Goal: Check status: Check status

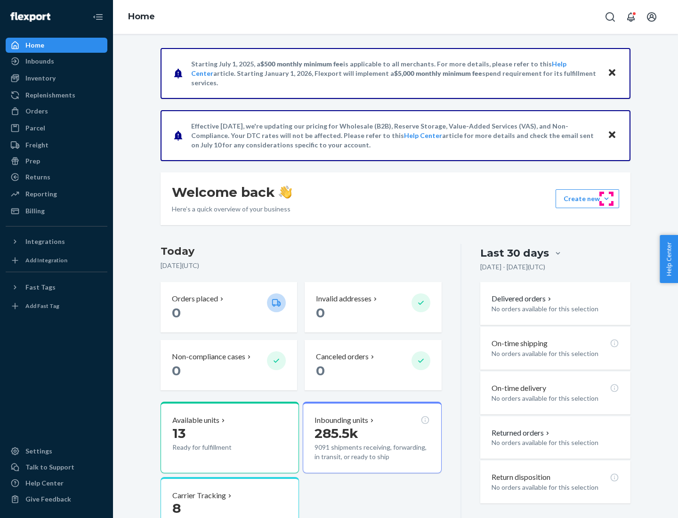
click at [607, 199] on button "Create new Create new inbound Create new order Create new product" at bounding box center [588, 198] width 64 height 19
click at [39, 61] on div "Inbounds" at bounding box center [39, 61] width 29 height 9
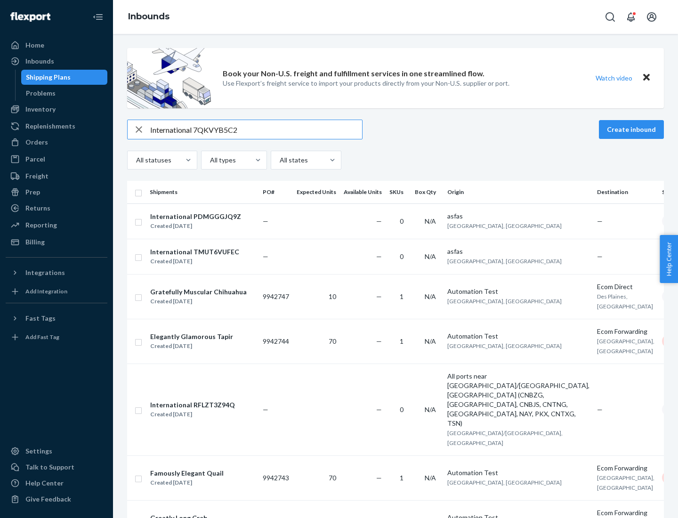
type input "International 7QKVYB5C29"
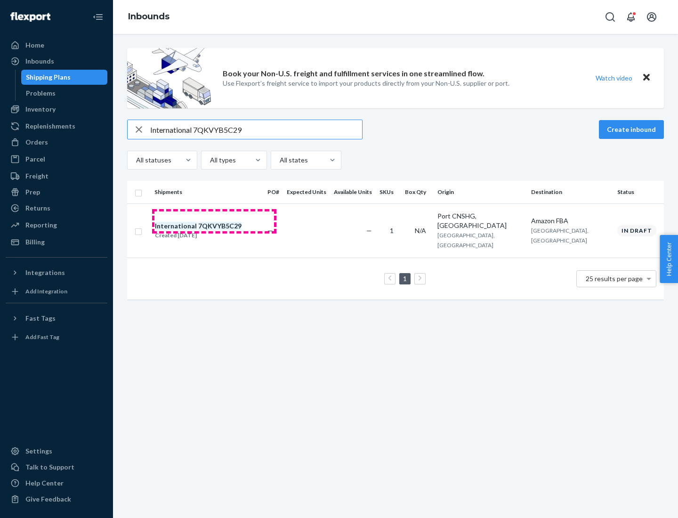
click at [214, 231] on div "Created [DATE]" at bounding box center [198, 235] width 87 height 9
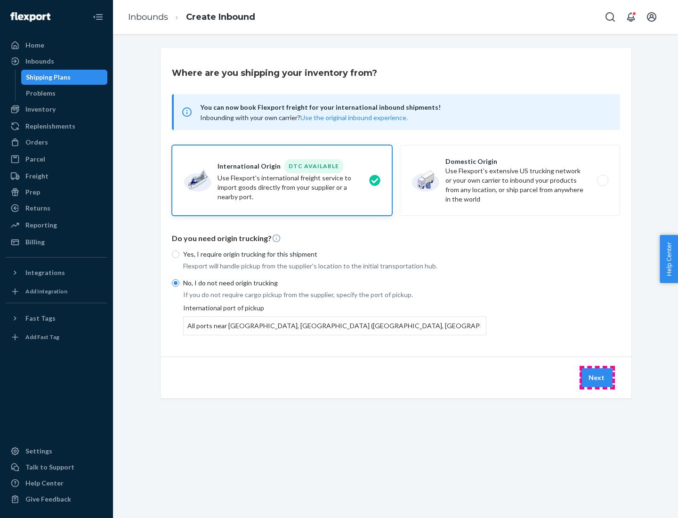
click at [597, 377] on button "Next" at bounding box center [597, 377] width 32 height 19
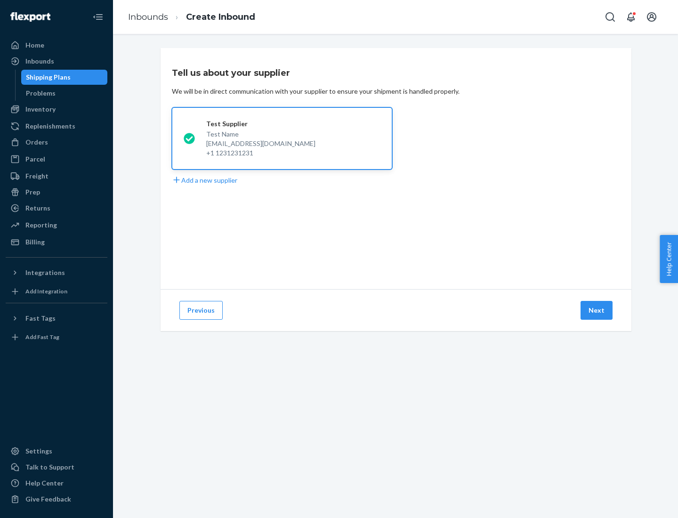
click at [597, 310] on button "Next" at bounding box center [597, 310] width 32 height 19
